Goal: Task Accomplishment & Management: Manage account settings

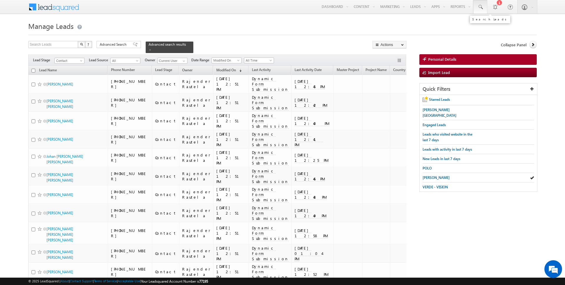
click at [484, 7] on span at bounding box center [481, 7] width 6 height 6
paste input "509073833"
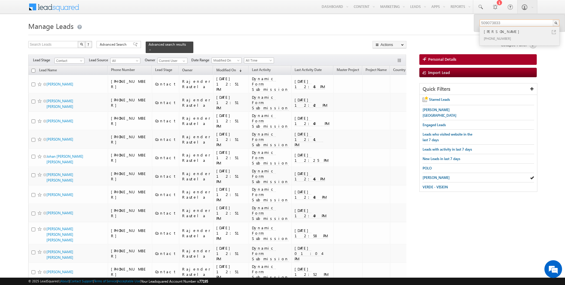
type input "509073833"
click at [502, 37] on div "[PHONE_NUMBER]" at bounding box center [522, 38] width 79 height 7
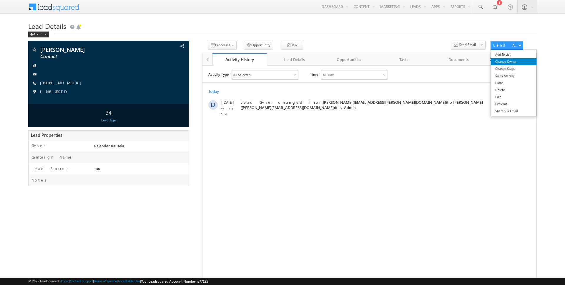
click at [510, 62] on link "Change Owner" at bounding box center [514, 61] width 46 height 7
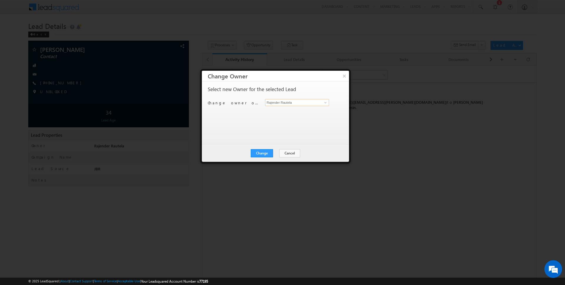
click at [286, 105] on input "Rajender Rautela" at bounding box center [297, 102] width 64 height 7
type input "[PERSON_NAME]"
click at [266, 149] on button "Change" at bounding box center [262, 153] width 22 height 8
click at [276, 153] on button "Close" at bounding box center [276, 153] width 19 height 8
